Goal: Communication & Community: Answer question/provide support

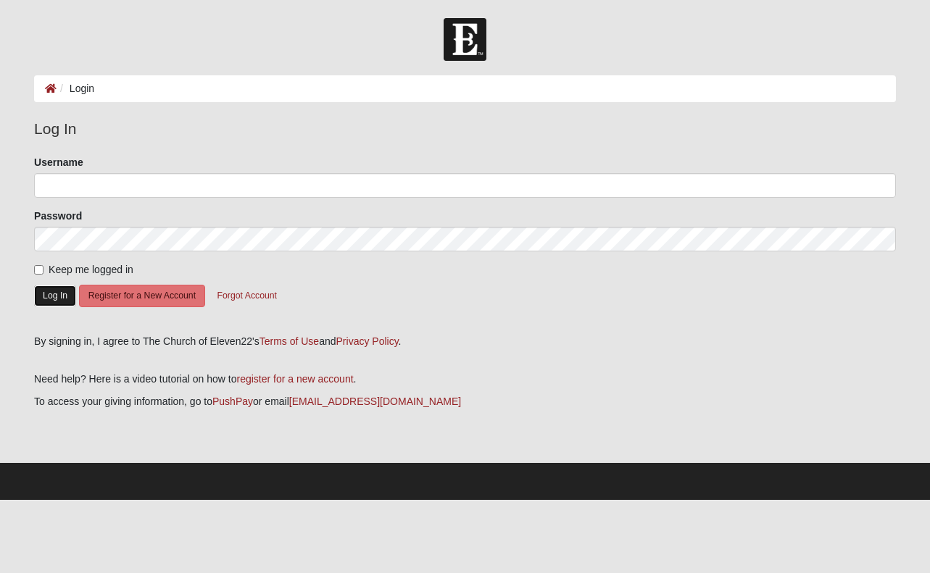
click at [55, 305] on button "Log In" at bounding box center [55, 296] width 42 height 21
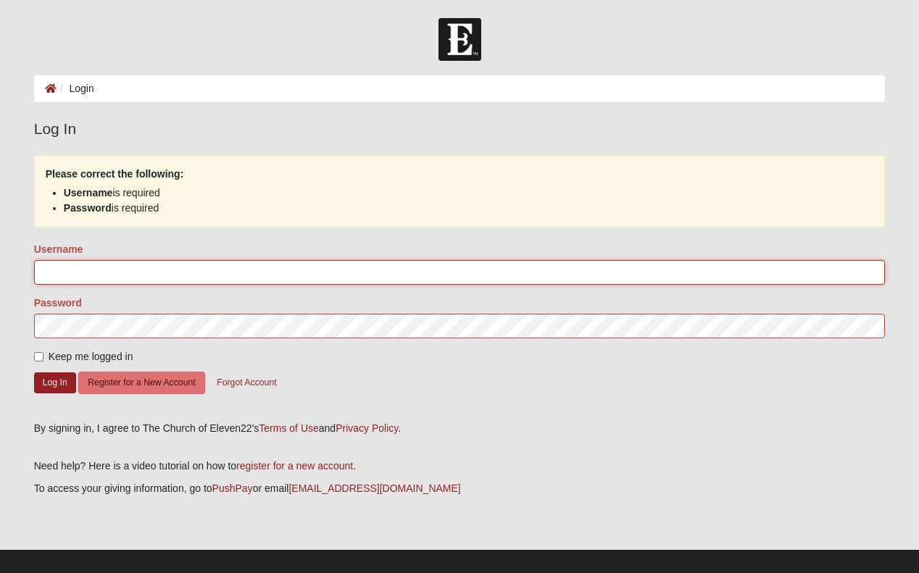
click at [65, 284] on input "Username" at bounding box center [460, 272] width 852 height 25
type input "[PERSON_NAME]"
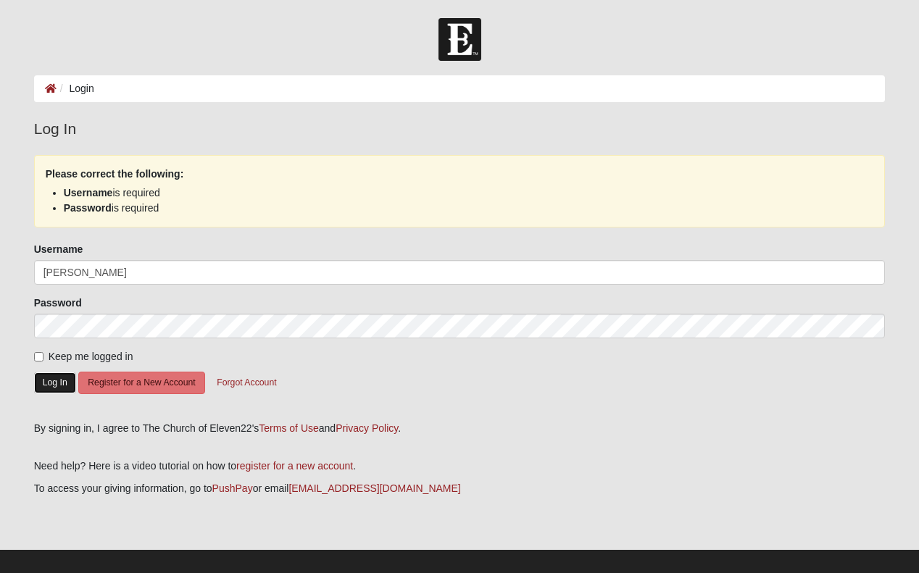
click at [56, 394] on button "Log In" at bounding box center [55, 383] width 42 height 21
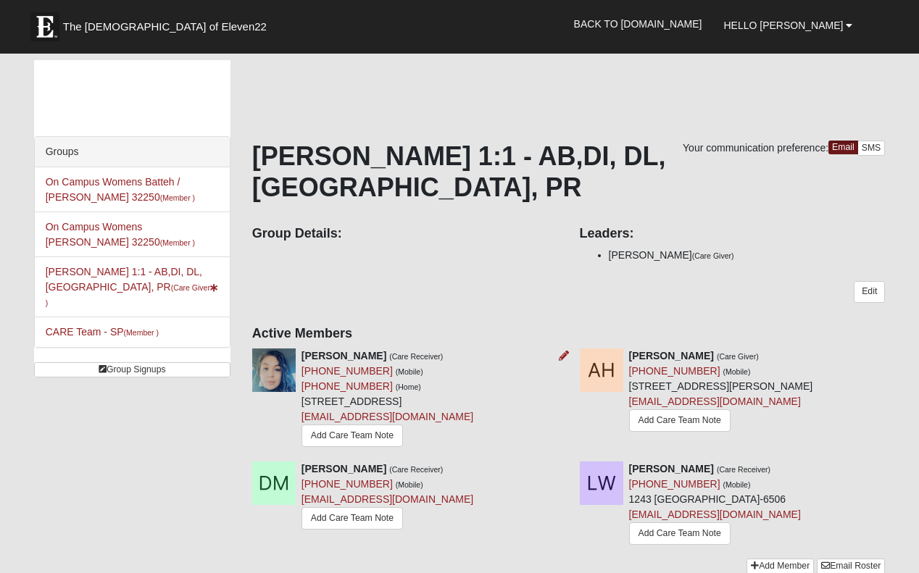
click at [272, 392] on img at bounding box center [273, 370] width 43 height 43
click at [275, 392] on img at bounding box center [273, 370] width 43 height 43
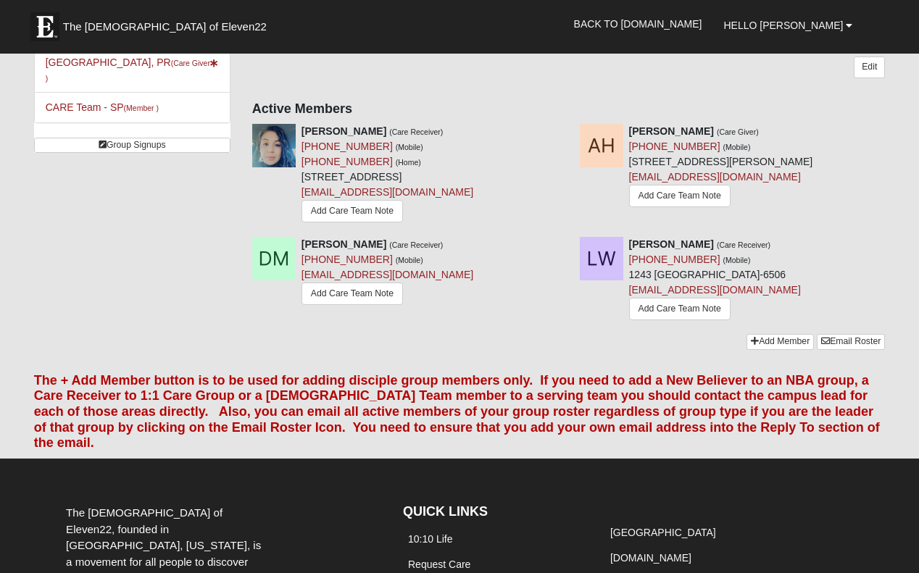
scroll to position [225, 0]
click at [273, 167] on img at bounding box center [273, 144] width 43 height 43
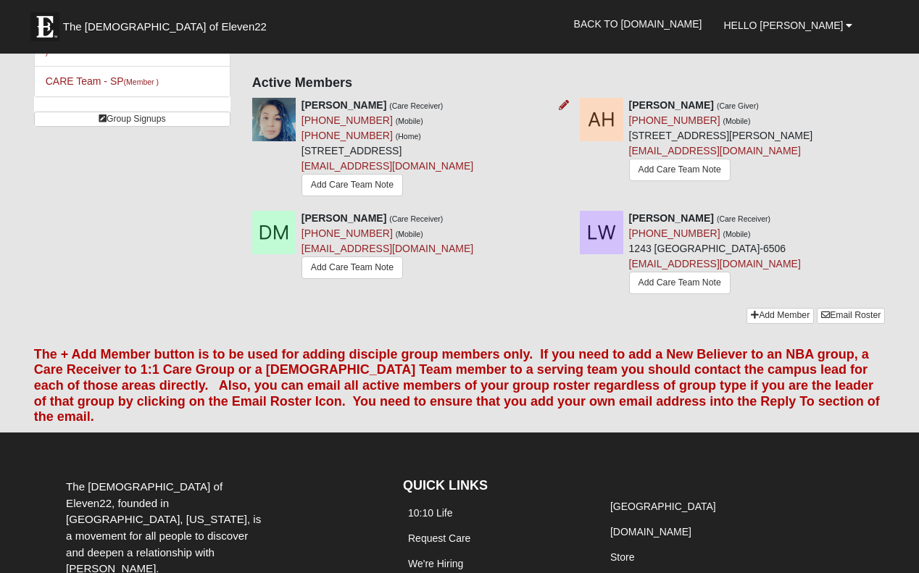
scroll to position [251, 0]
click at [313, 196] on link "Add Care Team Note" at bounding box center [351, 185] width 101 height 22
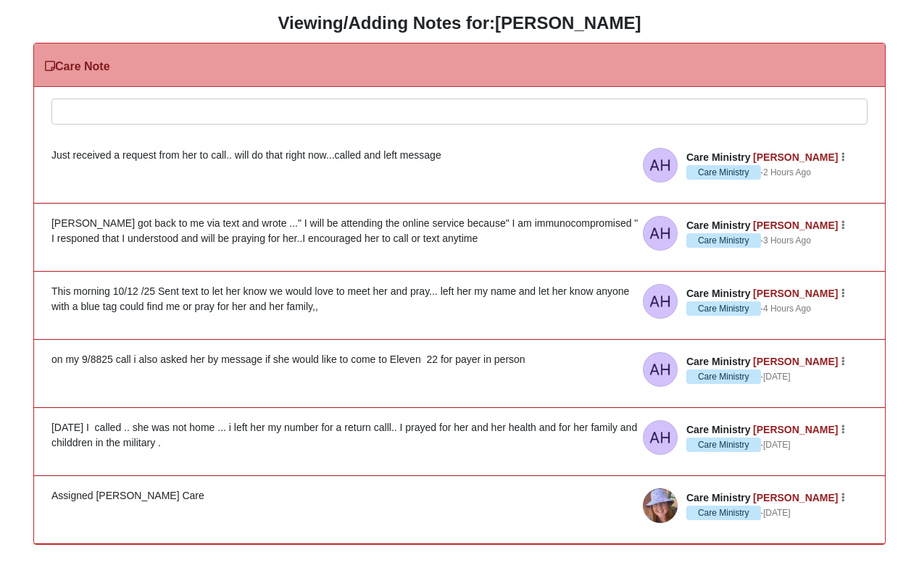
click at [92, 113] on div at bounding box center [459, 131] width 815 height 64
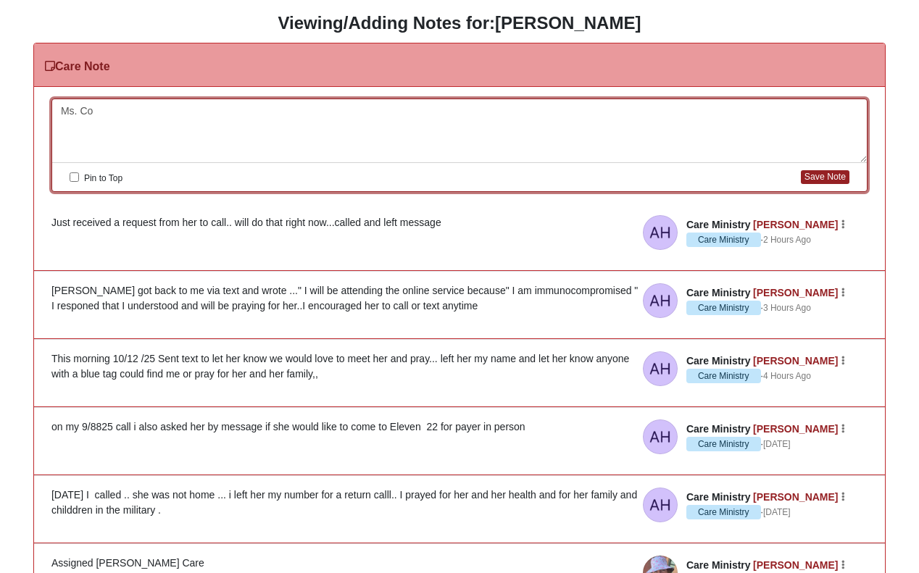
click at [92, 113] on div "Ms. Co" at bounding box center [459, 131] width 815 height 64
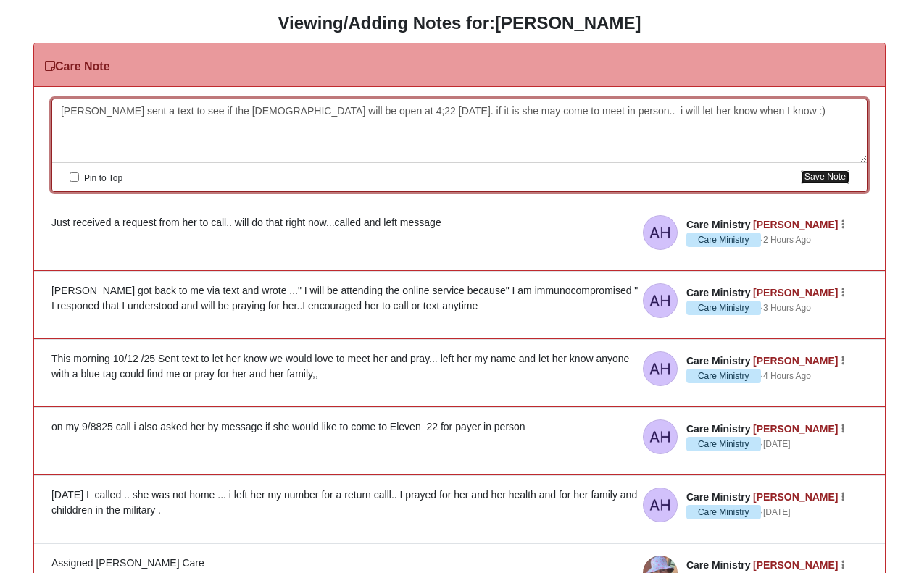
click at [817, 175] on button "Save Note" at bounding box center [825, 177] width 49 height 14
